Goal: Task Accomplishment & Management: Use online tool/utility

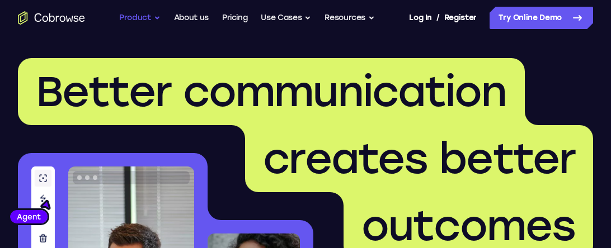
click at [126, 20] on button "Product" at bounding box center [139, 18] width 41 height 22
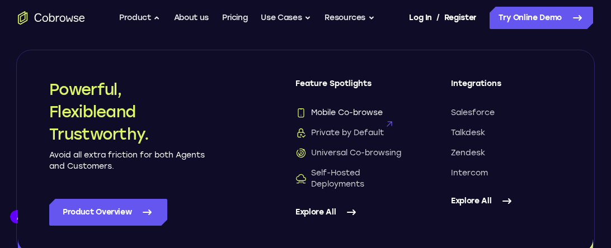
click at [337, 116] on span "Mobile Co-browse" at bounding box center [338, 112] width 87 height 11
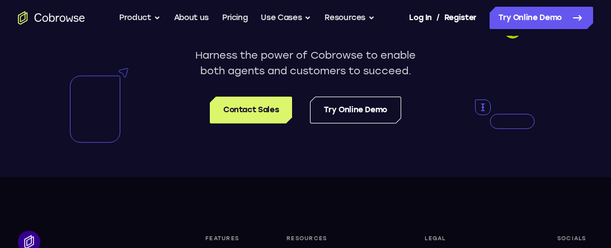
scroll to position [2337, 0]
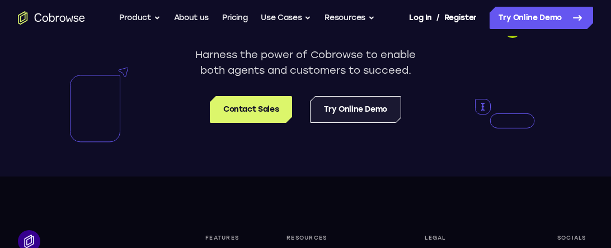
click at [342, 112] on link "Try Online Demo" at bounding box center [355, 109] width 91 height 27
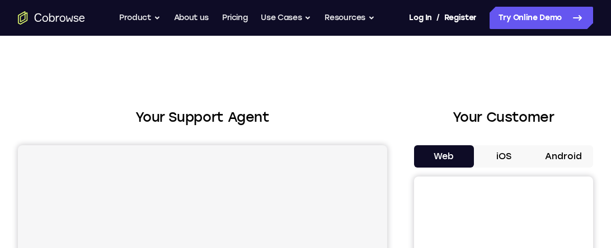
click at [584, 163] on button "Android" at bounding box center [563, 156] width 60 height 22
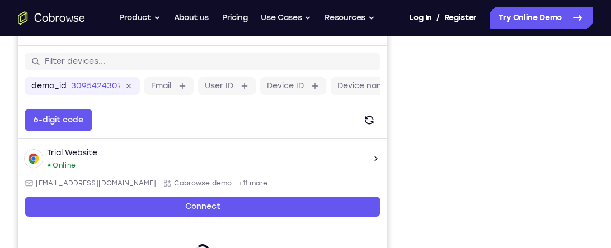
scroll to position [142, 0]
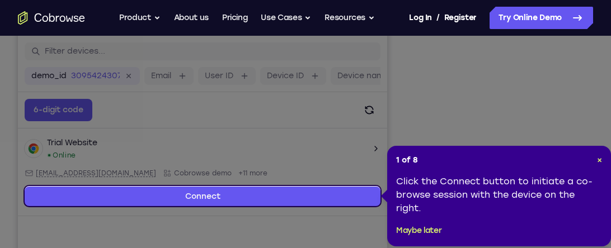
click at [603, 159] on div "1 of 8 × Click the Connect button to initiate a co-browse session with the devi…" at bounding box center [499, 196] width 224 height 101
click at [601, 159] on span "×" at bounding box center [599, 161] width 5 height 10
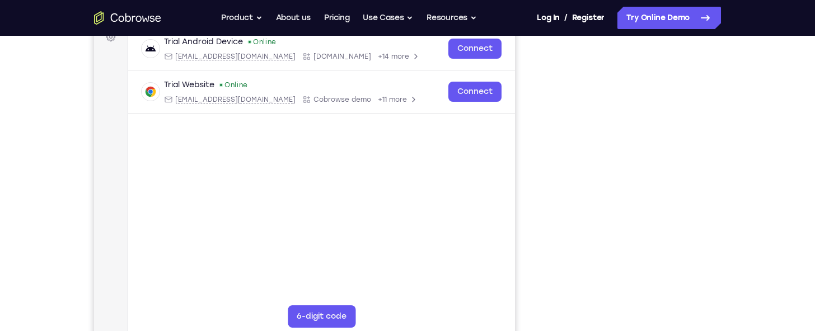
scroll to position [182, 0]
